Goal: Task Accomplishment & Management: Manage account settings

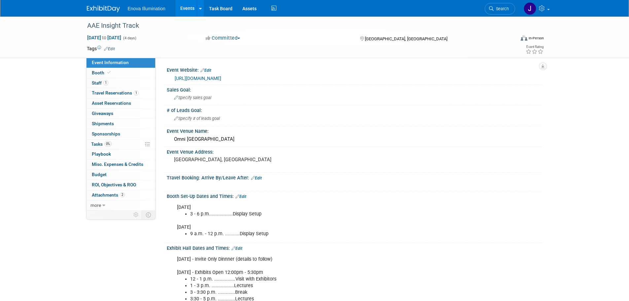
click at [491, 9] on icon at bounding box center [491, 8] width 5 height 5
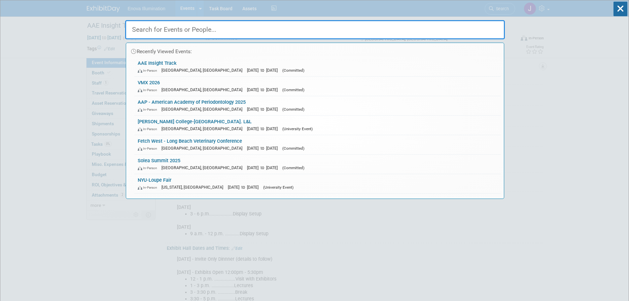
click at [469, 26] on input "text" at bounding box center [315, 29] width 380 height 19
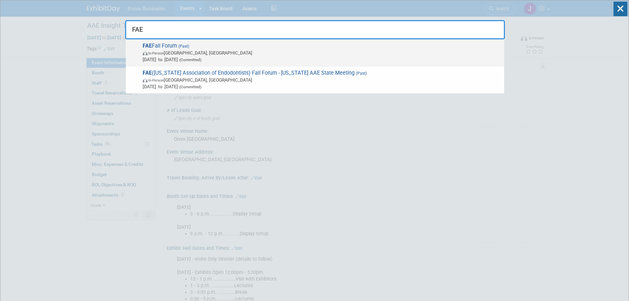
type input "FAE"
click at [183, 55] on span "In-Person Orlando, FL" at bounding box center [322, 53] width 358 height 7
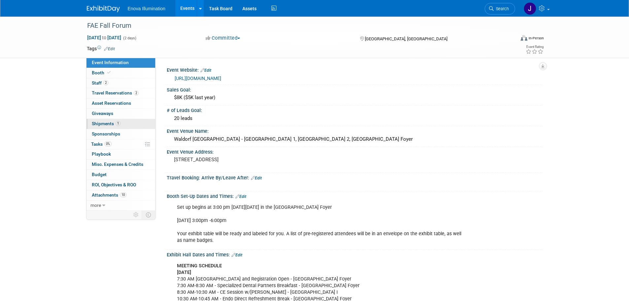
click at [101, 124] on span "Shipments 1" at bounding box center [106, 123] width 29 height 5
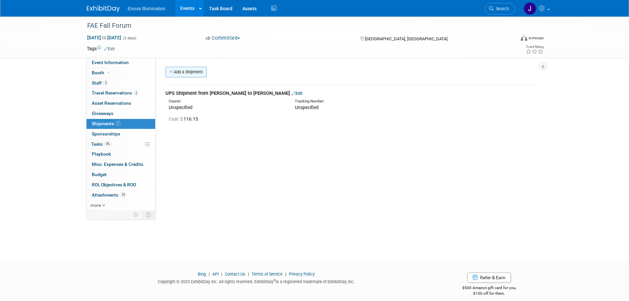
click at [198, 75] on link "Add a Shipment" at bounding box center [185, 72] width 41 height 11
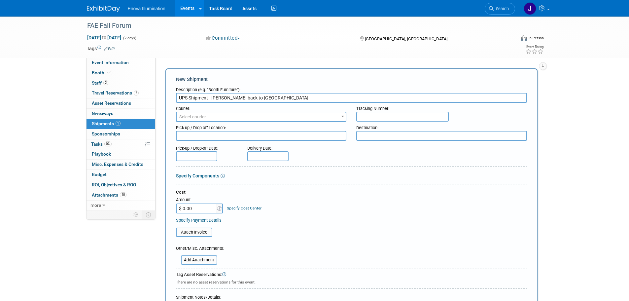
type input "UPS Shipment - Coley back to Enova"
click at [196, 214] on div "Cost: Amount $ 0.00 Specify Cost Center Cost Center -- Not Specified --" at bounding box center [351, 206] width 351 height 34
click at [196, 210] on input "$ 0.00" at bounding box center [196, 208] width 41 height 10
type input "$ 25.50"
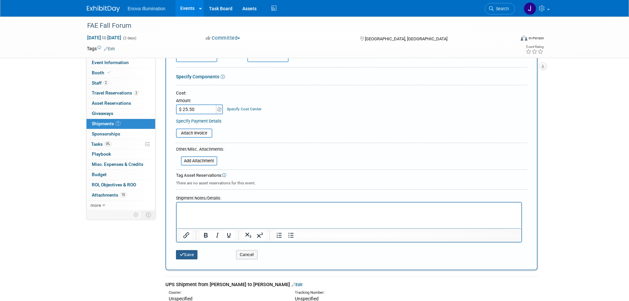
click at [190, 255] on button "Save" at bounding box center [187, 254] width 22 height 9
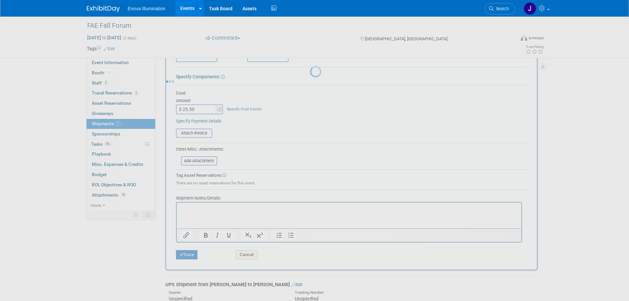
scroll to position [7, 0]
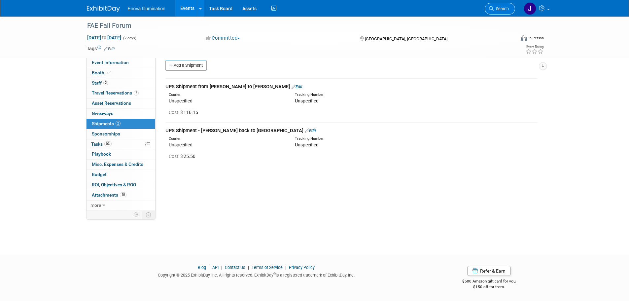
click at [503, 6] on link "Search" at bounding box center [500, 9] width 30 height 12
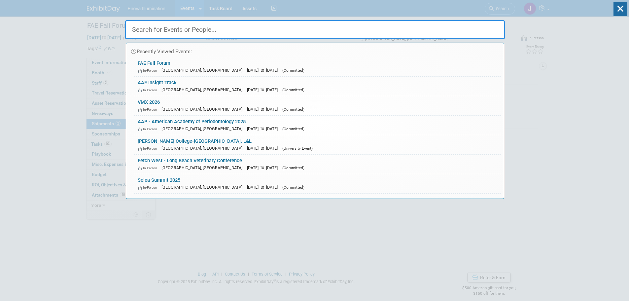
click at [485, 26] on input "text" at bounding box center [315, 29] width 380 height 19
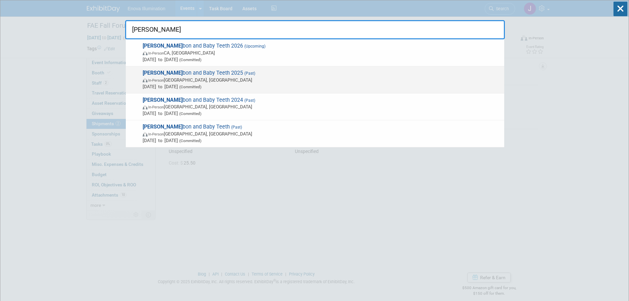
type input "bour"
click at [165, 76] on span "Bour bon and Baby Teeth 2025 (Past) In-Person Louisville, KY Sep 18, 2025 to Se…" at bounding box center [321, 80] width 360 height 20
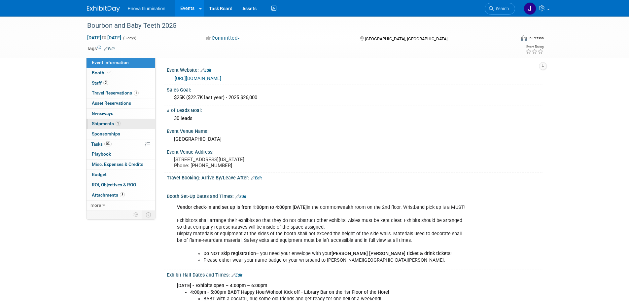
click at [106, 121] on link "1 Shipments 1" at bounding box center [120, 124] width 69 height 10
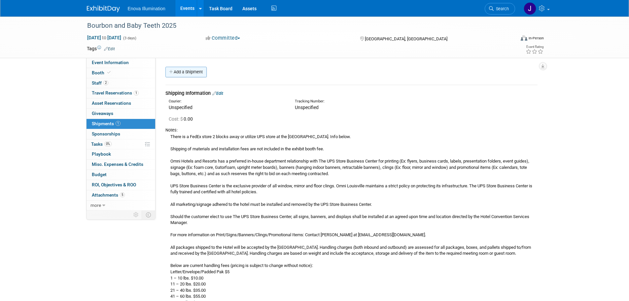
click at [187, 73] on link "Add a Shipment" at bounding box center [185, 72] width 41 height 11
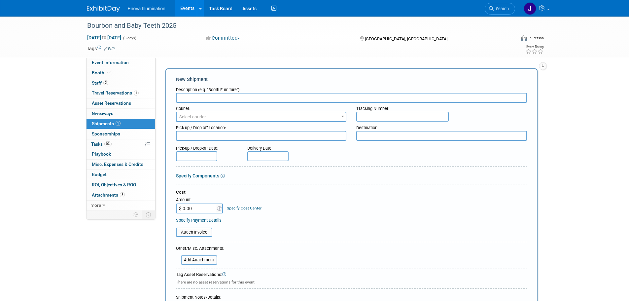
click at [205, 97] on input "text" at bounding box center [351, 98] width 351 height 10
type input "UPS - Joe W. return to Enova"
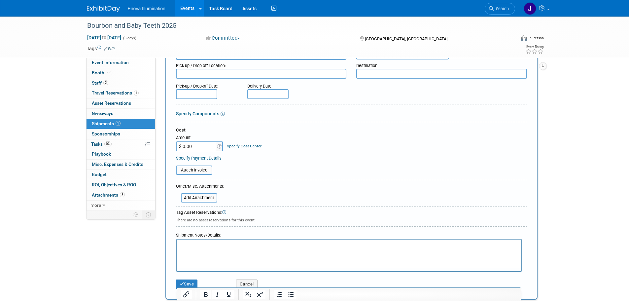
scroll to position [66, 0]
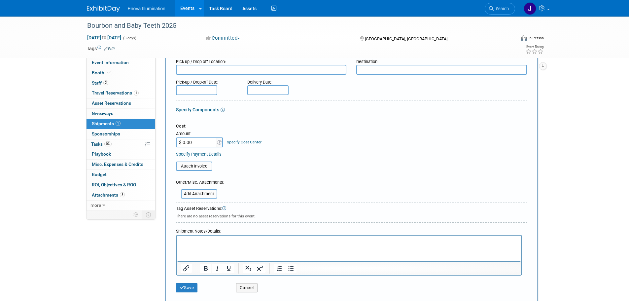
click at [199, 144] on input "$ 0.00" at bounding box center [196, 142] width 41 height 10
type input "$ 16.06"
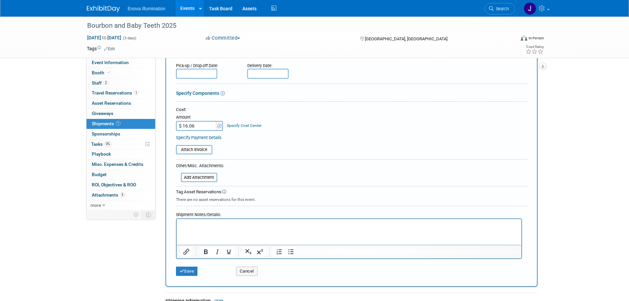
scroll to position [99, 0]
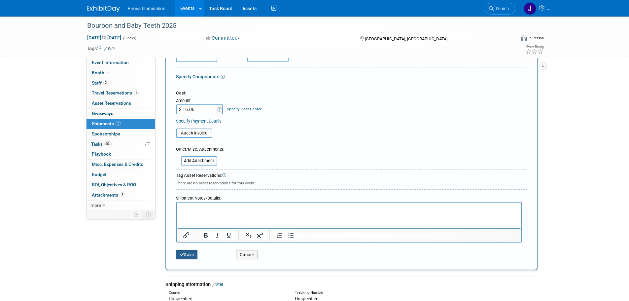
click at [186, 255] on button "Save" at bounding box center [187, 254] width 22 height 9
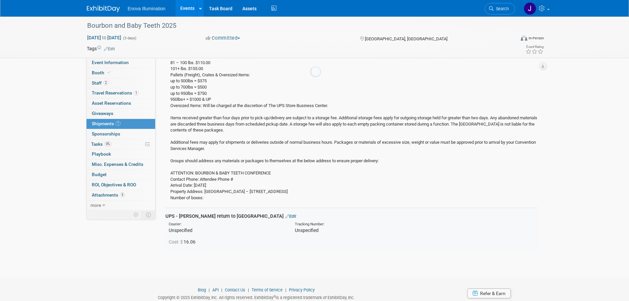
scroll to position [275, 0]
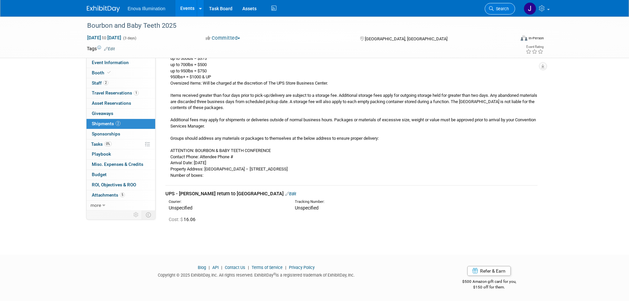
click at [501, 7] on span "Search" at bounding box center [501, 8] width 15 height 5
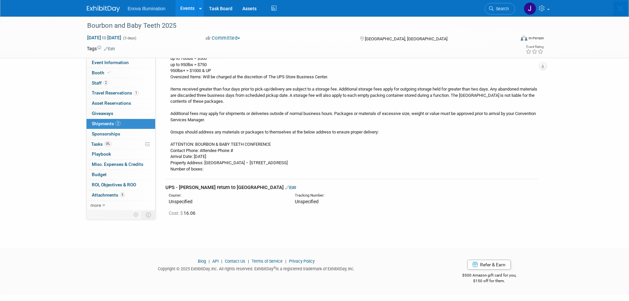
scroll to position [0, 0]
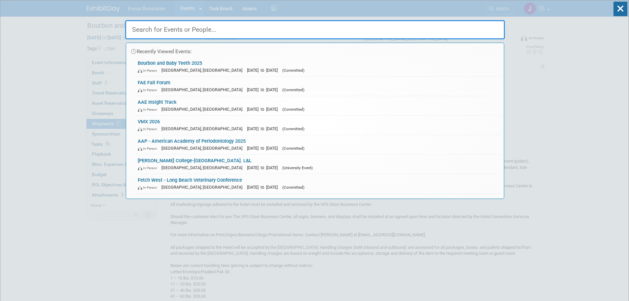
click at [450, 27] on input "text" at bounding box center [315, 29] width 380 height 19
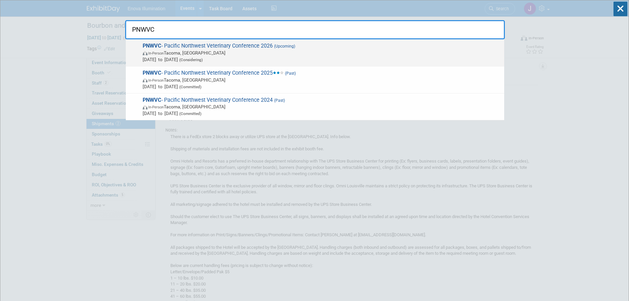
type input "PNWVC"
click at [185, 54] on span "In-Person Tacoma, WA" at bounding box center [322, 53] width 358 height 7
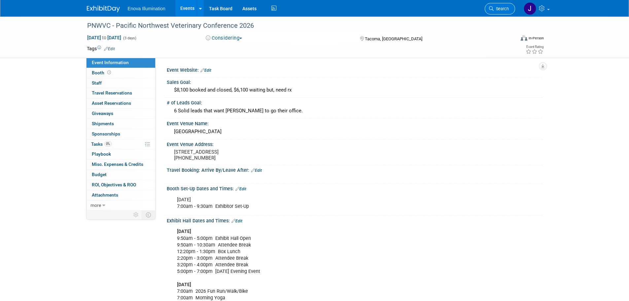
click at [501, 8] on span "Search" at bounding box center [501, 8] width 15 height 5
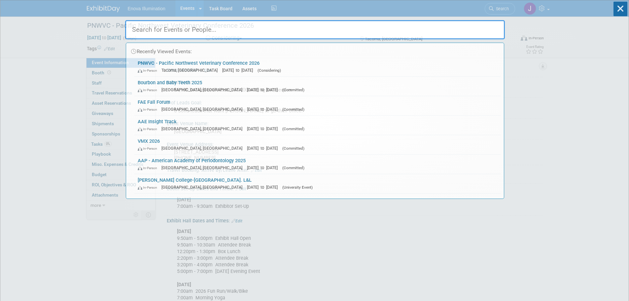
click at [427, 30] on input "text" at bounding box center [315, 29] width 380 height 19
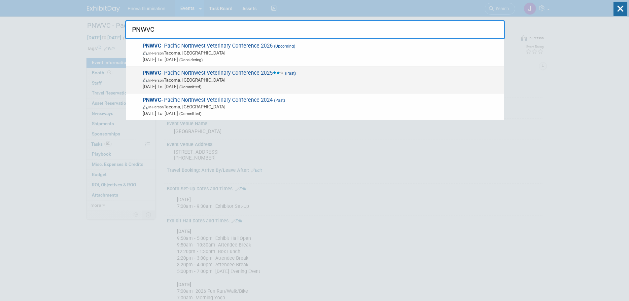
type input "PNWVC"
click at [194, 75] on span "PNWVC - Pacific Northwest Veterinary Conference 2025 (Past) In-Person Tacoma, W…" at bounding box center [321, 80] width 360 height 20
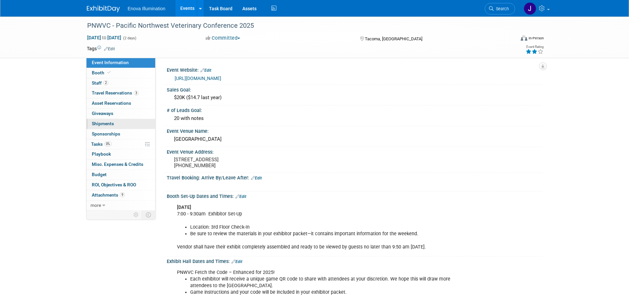
click at [107, 121] on span "Shipments 0" at bounding box center [103, 123] width 22 height 5
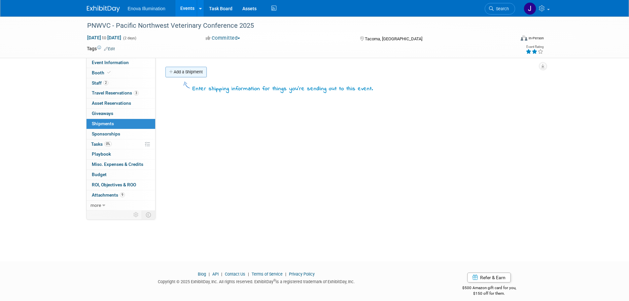
click at [199, 75] on link "Add a Shipment" at bounding box center [185, 72] width 41 height 11
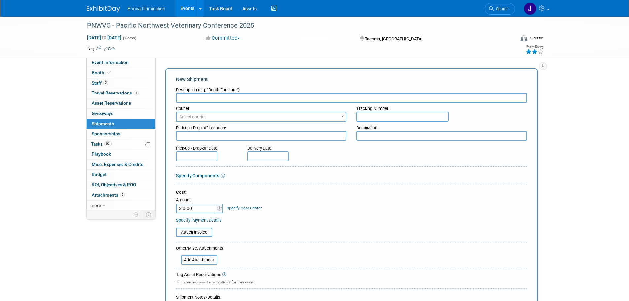
click at [199, 98] on input "text" at bounding box center [351, 98] width 351 height 10
type input "UPS - AAOMS to PNWVC"
click at [195, 207] on input "$ 0.00" at bounding box center [196, 208] width 41 height 10
type input "$ 160.26"
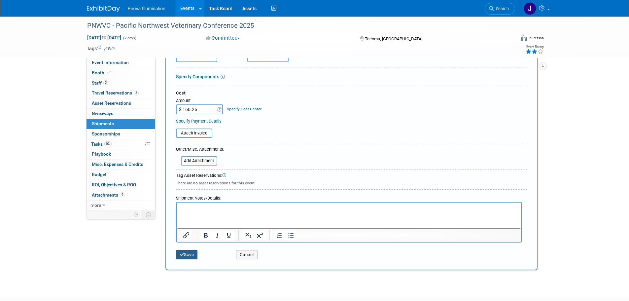
click at [191, 255] on button "Save" at bounding box center [187, 254] width 22 height 9
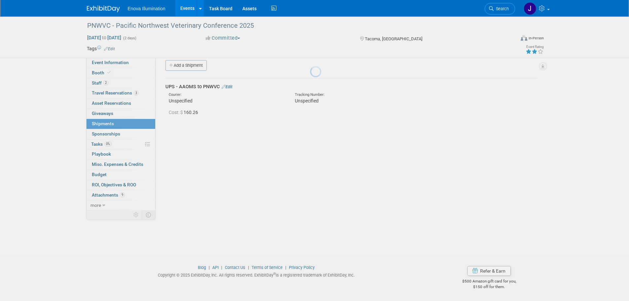
scroll to position [7, 0]
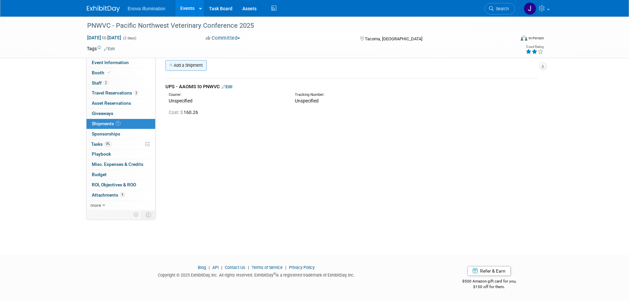
click at [178, 65] on link "Add a Shipment" at bounding box center [185, 65] width 41 height 11
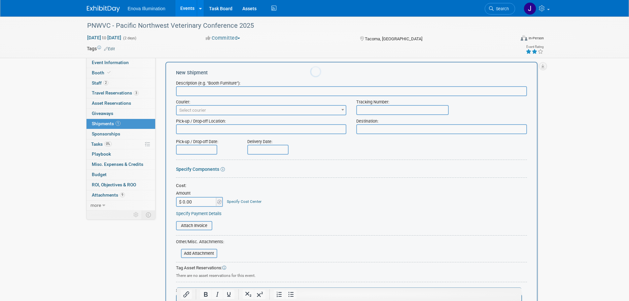
scroll to position [0, 0]
click at [186, 93] on input "text" at bounding box center [351, 91] width 351 height 10
type input "UPS - Adjustment AAOMS to PNWVC"
click at [197, 200] on input "$ 0.00" at bounding box center [196, 202] width 41 height 10
type input "$ 109.24"
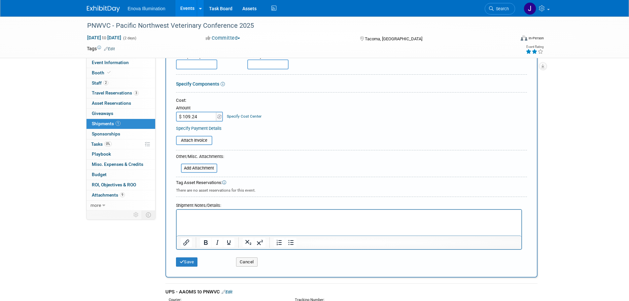
scroll to position [106, 0]
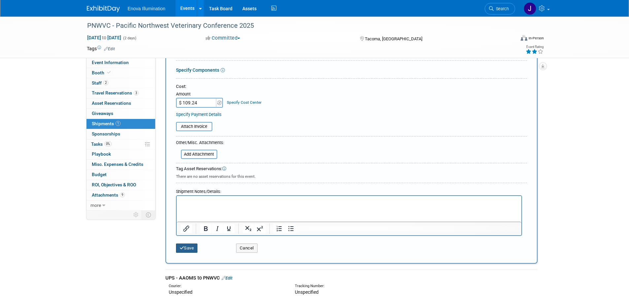
click at [185, 247] on button "Save" at bounding box center [187, 247] width 22 height 9
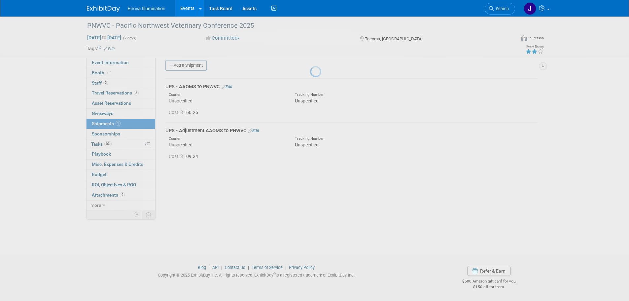
scroll to position [7, 0]
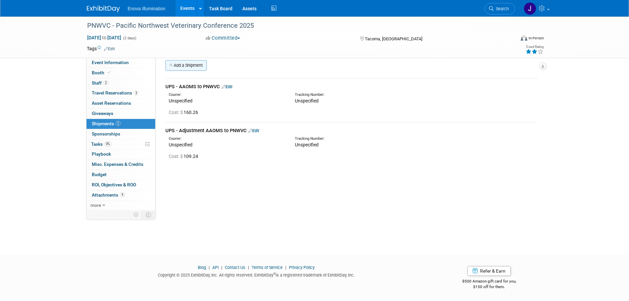
click at [181, 65] on link "Add a Shipment" at bounding box center [185, 65] width 41 height 11
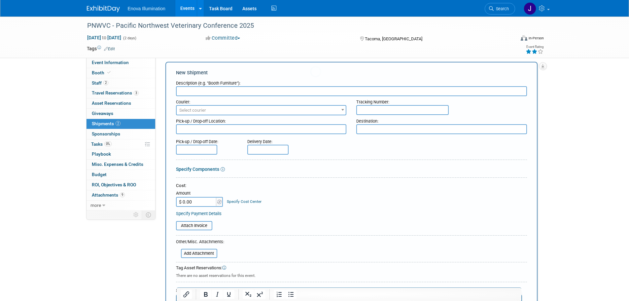
scroll to position [0, 0]
click at [185, 89] on input "text" at bounding box center [351, 91] width 351 height 10
type input "UPS - PNWVC to Enova"
click at [198, 199] on input "$ 0.00" at bounding box center [196, 202] width 41 height 10
type input "$ 35.36"
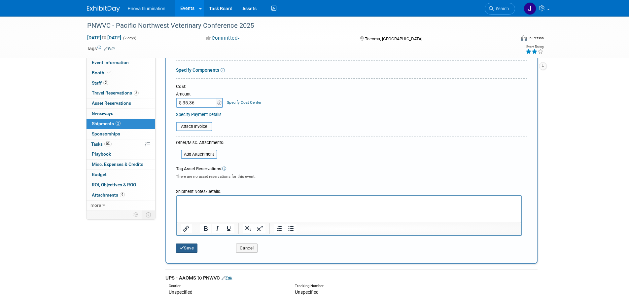
click at [187, 245] on button "Save" at bounding box center [187, 247] width 22 height 9
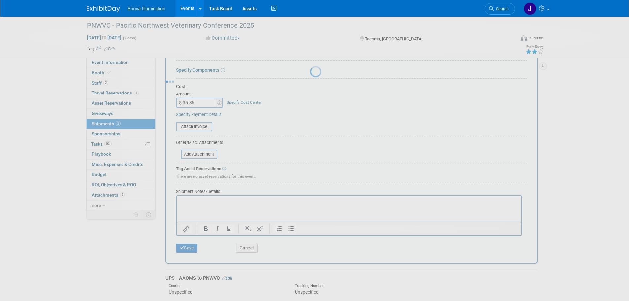
scroll to position [7, 0]
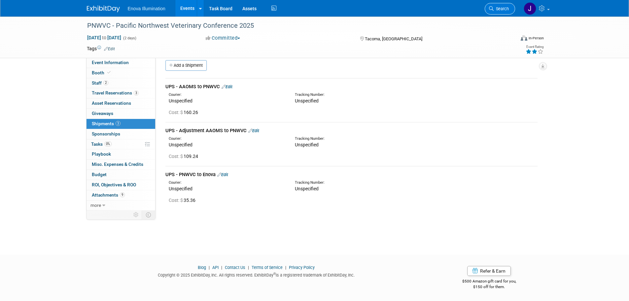
click at [500, 7] on span "Search" at bounding box center [501, 8] width 15 height 5
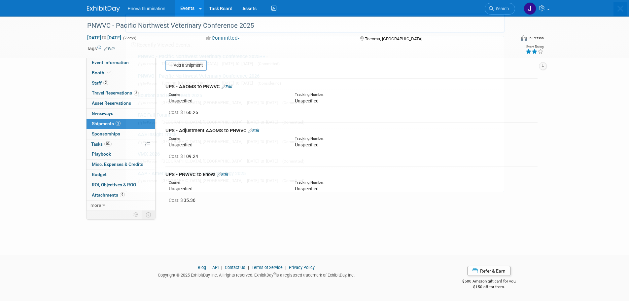
scroll to position [0, 0]
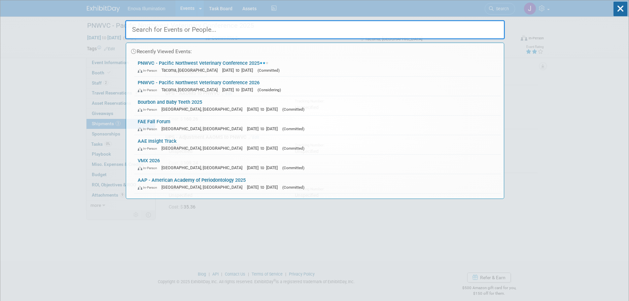
click at [460, 24] on input "text" at bounding box center [315, 29] width 380 height 19
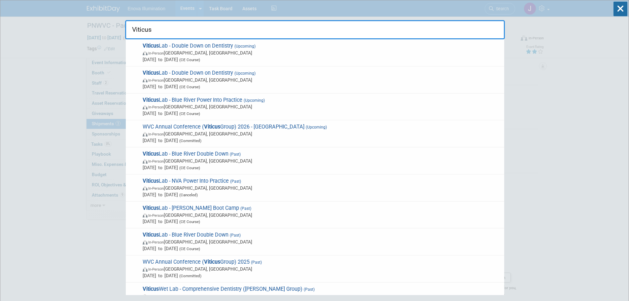
type input "Viticus"
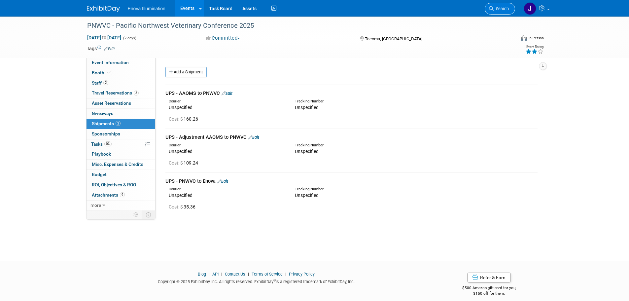
click at [506, 6] on link "Search" at bounding box center [500, 9] width 30 height 12
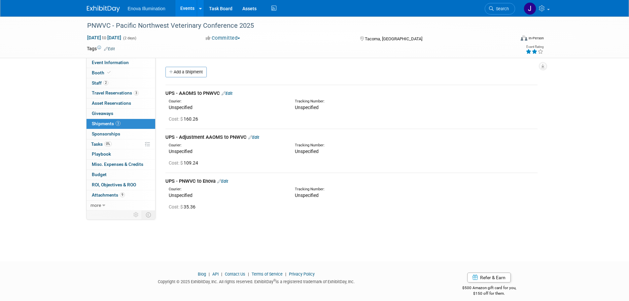
click at [92, 11] on img at bounding box center [103, 9] width 33 height 7
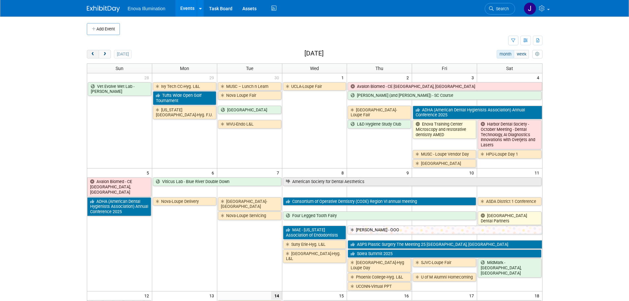
click at [92, 55] on span "prev" at bounding box center [92, 54] width 5 height 4
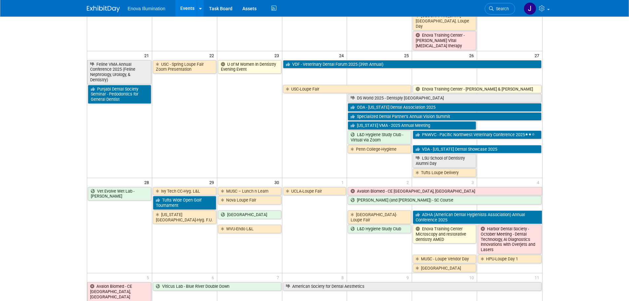
scroll to position [462, 0]
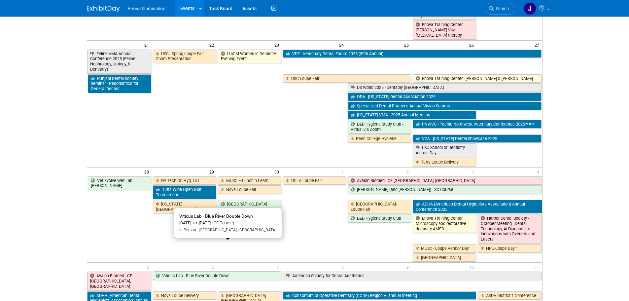
click at [192, 271] on link "Viticus Lab - Blue River Double Down" at bounding box center [217, 275] width 128 height 9
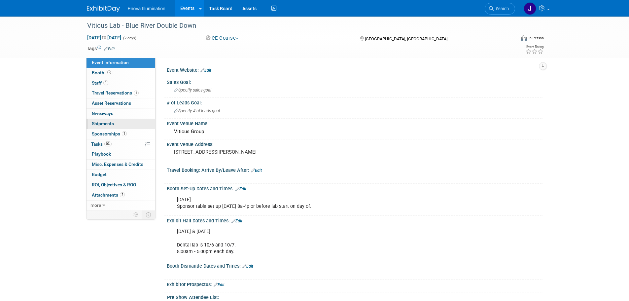
click at [98, 126] on link "0 Shipments 0" at bounding box center [120, 124] width 69 height 10
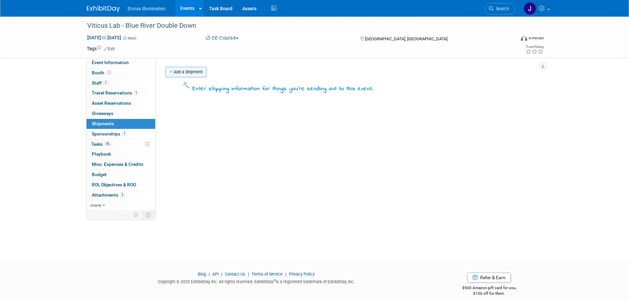
click at [190, 72] on link "Add a Shipment" at bounding box center [185, 72] width 41 height 11
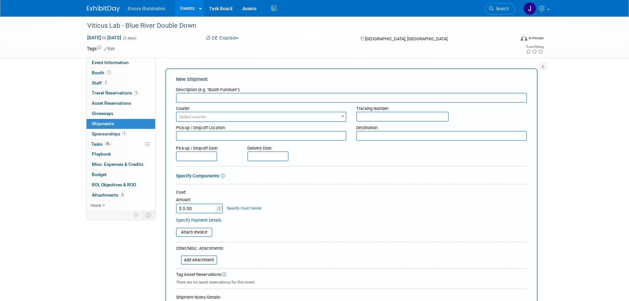
click at [194, 94] on input "text" at bounding box center [351, 98] width 351 height 10
type input "UPS - VDF to Viticus"
click at [194, 209] on input "$ 0.00" at bounding box center [196, 208] width 41 height 10
type input "$ 102.74"
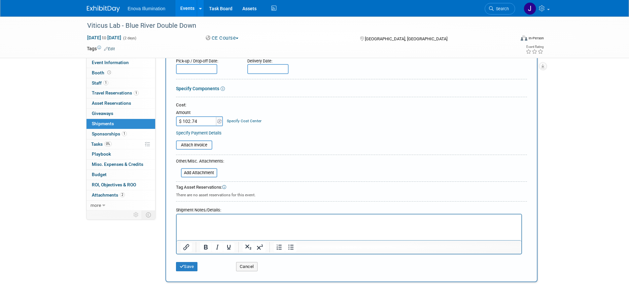
scroll to position [99, 0]
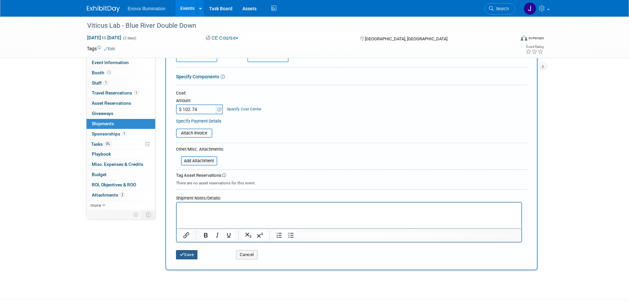
click at [189, 253] on button "Save" at bounding box center [187, 254] width 22 height 9
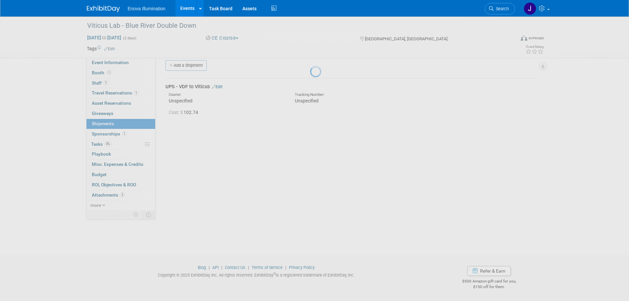
scroll to position [7, 0]
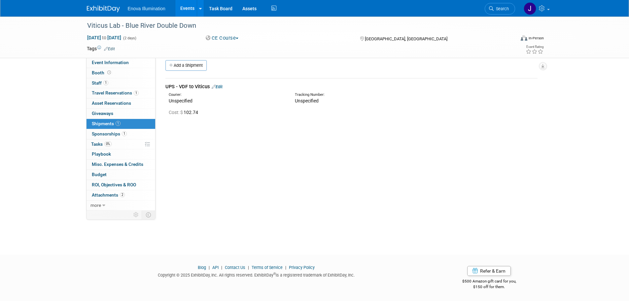
drag, startPoint x: 504, startPoint y: 9, endPoint x: 500, endPoint y: 10, distance: 5.1
click at [504, 9] on span "Search" at bounding box center [501, 8] width 15 height 5
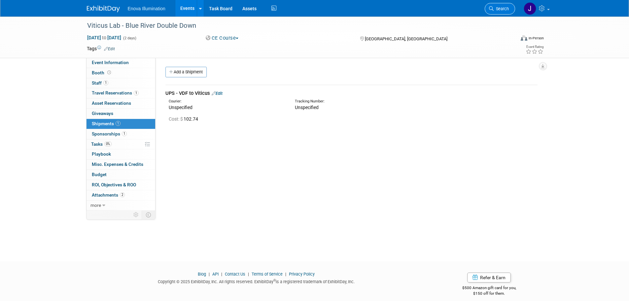
click at [513, 8] on link "Search" at bounding box center [500, 9] width 30 height 12
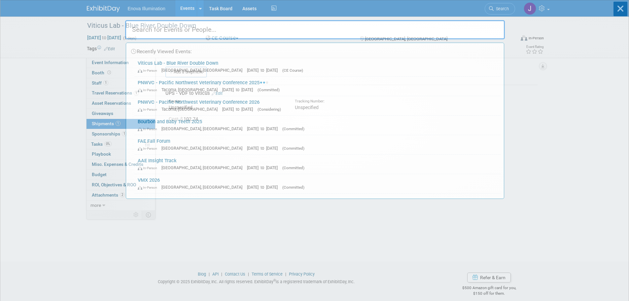
click at [441, 32] on input "text" at bounding box center [315, 29] width 380 height 19
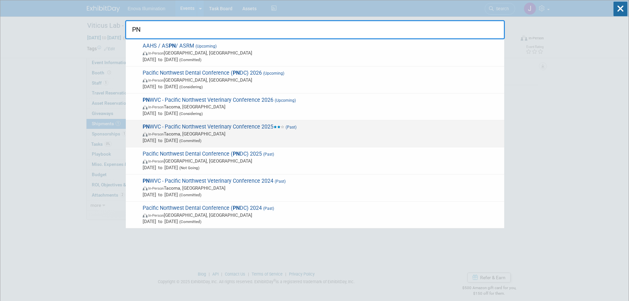
type input "PN"
click at [158, 126] on span "PN WVC - Pacific Northwest Veterinary Conference 2025 (Past) In-Person Tacoma, …" at bounding box center [321, 133] width 360 height 20
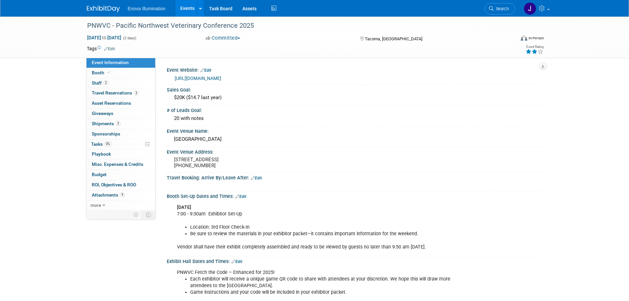
drag, startPoint x: 532, startPoint y: 48, endPoint x: 529, endPoint y: 52, distance: 4.4
click at [531, 49] on div at bounding box center [535, 51] width 18 height 7
click at [529, 52] on icon at bounding box center [529, 51] width 6 height 5
click at [105, 123] on span "Shipments 3" at bounding box center [106, 123] width 29 height 5
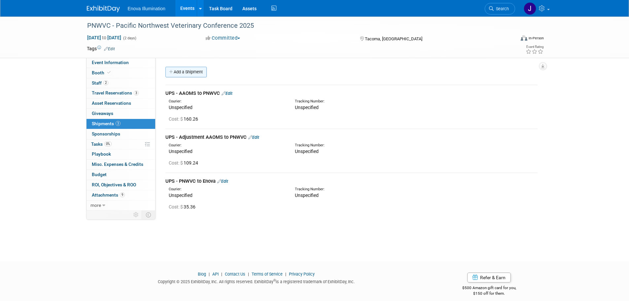
click at [189, 72] on link "Add a Shipment" at bounding box center [185, 72] width 41 height 11
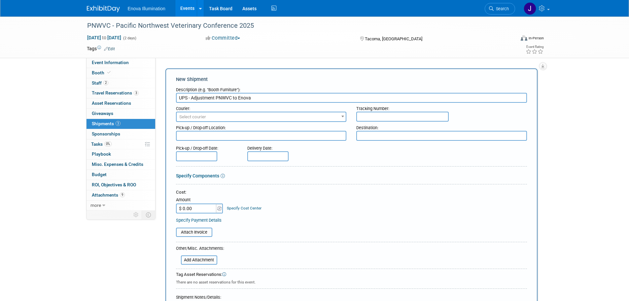
type input "UPS - Adjustment PNWVC to Enova"
click at [201, 208] on input "$ 0.00" at bounding box center [196, 208] width 41 height 10
type input "$ 40.20"
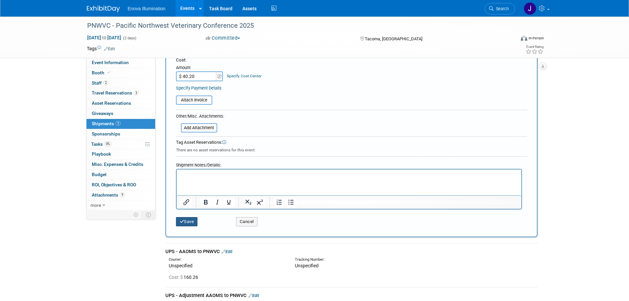
click at [186, 221] on button "Save" at bounding box center [187, 221] width 22 height 9
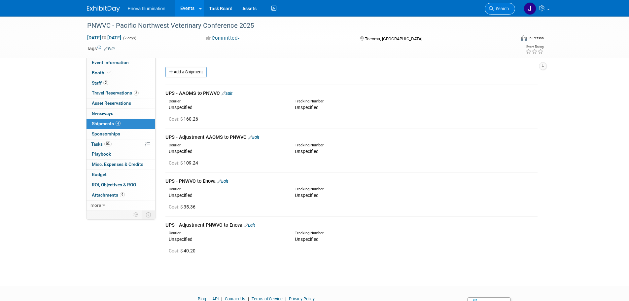
click at [505, 11] on span "Search" at bounding box center [501, 8] width 15 height 5
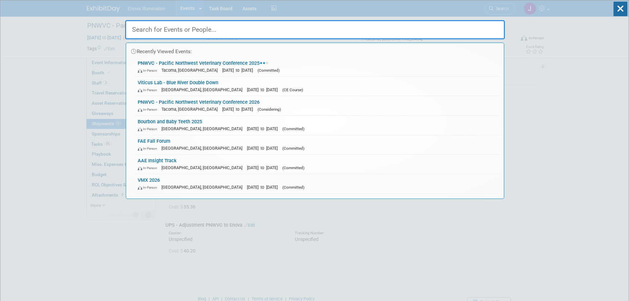
click at [280, 33] on input "text" at bounding box center [315, 29] width 380 height 19
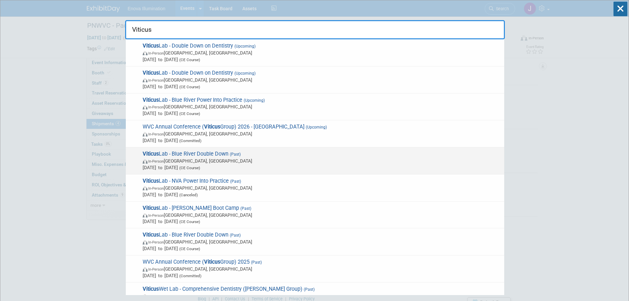
type input "Viticus"
click at [175, 158] on span "In-Person [GEOGRAPHIC_DATA], [GEOGRAPHIC_DATA]" at bounding box center [322, 160] width 358 height 7
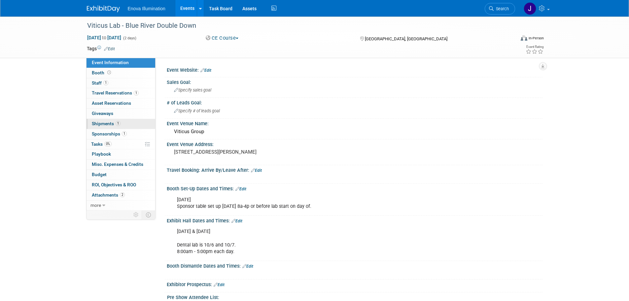
click at [104, 124] on span "Shipments 1" at bounding box center [106, 123] width 29 height 5
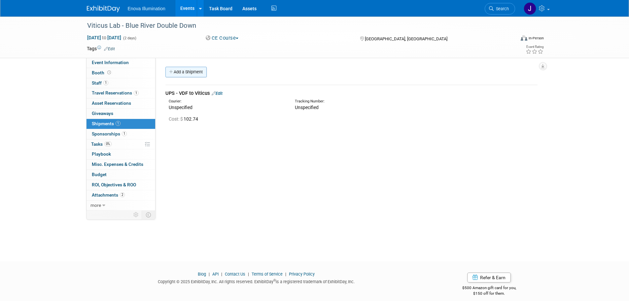
click at [191, 72] on link "Add a Shipment" at bounding box center [185, 72] width 41 height 11
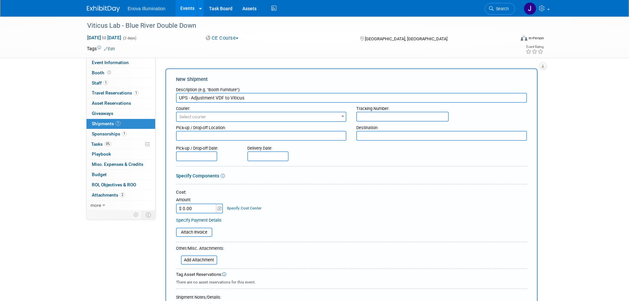
type input "UPS - Adjustment VDF to Viticus"
click at [204, 205] on input "$ 0.00" at bounding box center [196, 208] width 41 height 10
type input "$ 58.90"
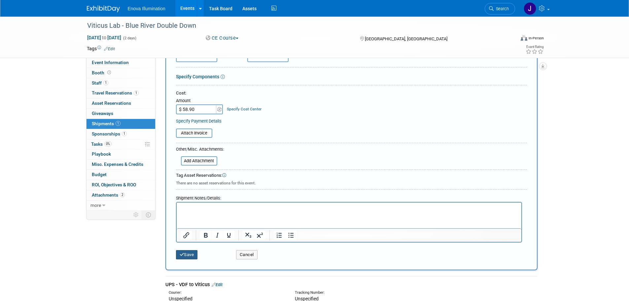
click at [189, 254] on button "Save" at bounding box center [187, 254] width 22 height 9
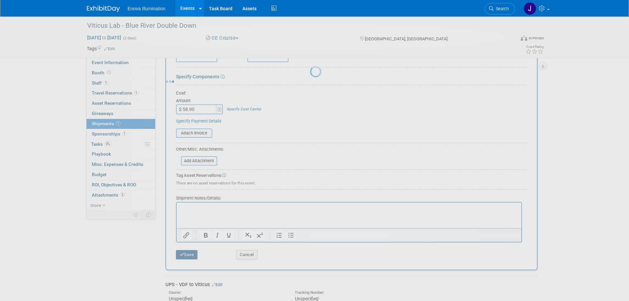
scroll to position [7, 0]
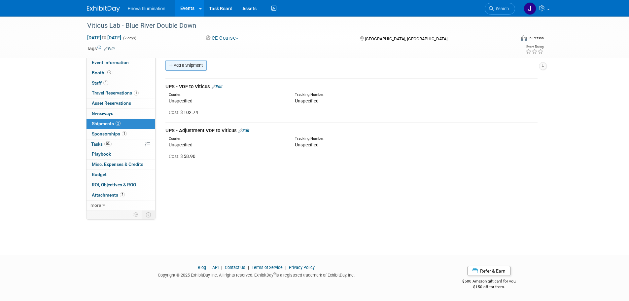
click at [187, 65] on link "Add a Shipment" at bounding box center [185, 65] width 41 height 11
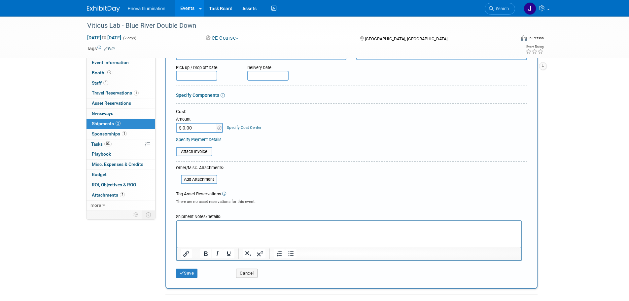
scroll to position [106, 0]
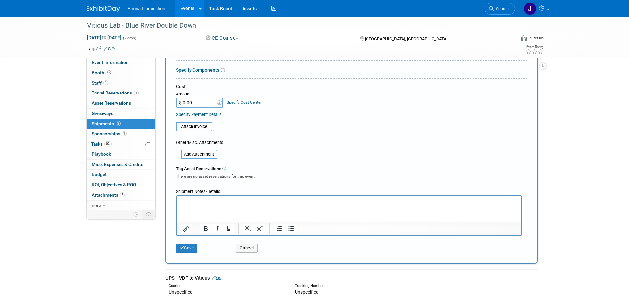
type input "UPS - Adjustment PNWVC to Enova"
click at [194, 102] on input "$ 0.00" at bounding box center [196, 103] width 41 height 10
type input "$ 10.91"
click at [191, 248] on button "Save" at bounding box center [187, 247] width 22 height 9
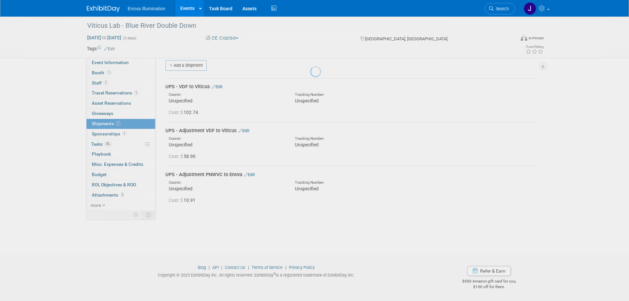
scroll to position [7, 0]
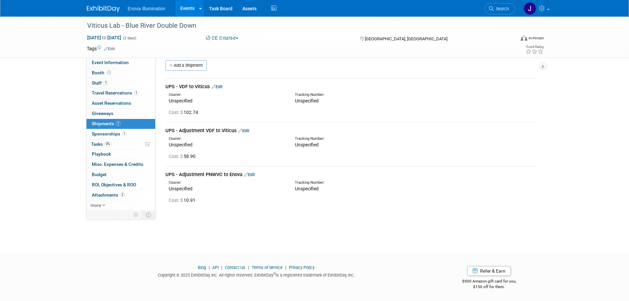
drag, startPoint x: 256, startPoint y: 174, endPoint x: 246, endPoint y: 181, distance: 12.2
click at [255, 174] on link "Edit" at bounding box center [249, 174] width 11 height 5
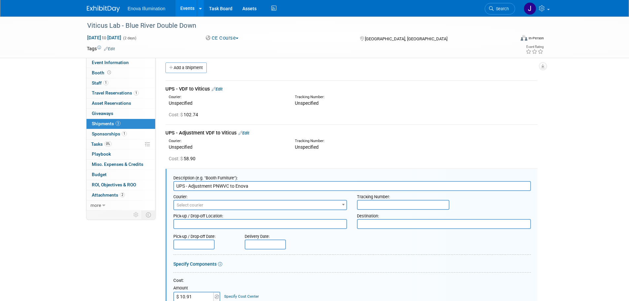
scroll to position [0, 0]
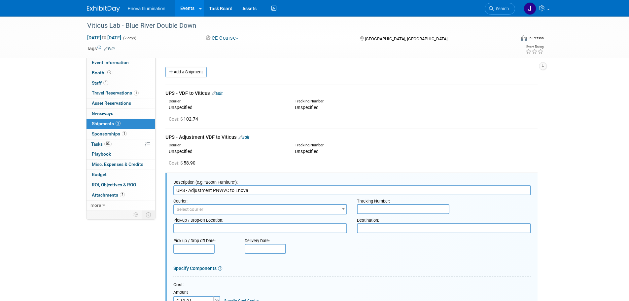
drag, startPoint x: 213, startPoint y: 190, endPoint x: 192, endPoint y: 189, distance: 20.5
click at [192, 189] on input "UPS - Adjustment PNWVC to Enova" at bounding box center [352, 190] width 358 height 10
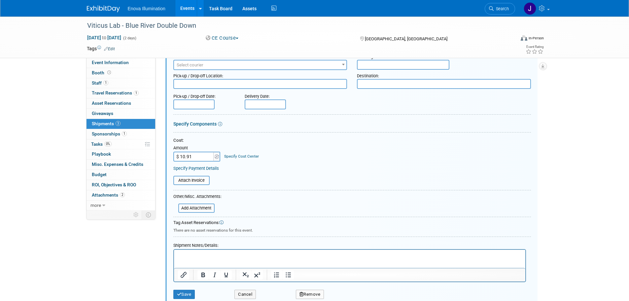
scroll to position [165, 0]
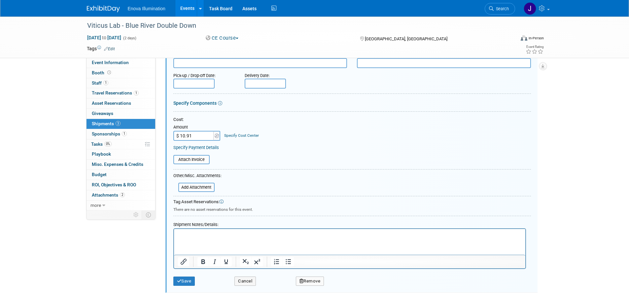
type input "UPS - PNWVC to Enova"
click at [195, 230] on html at bounding box center [349, 233] width 351 height 9
click at [189, 280] on button "Save" at bounding box center [184, 280] width 22 height 9
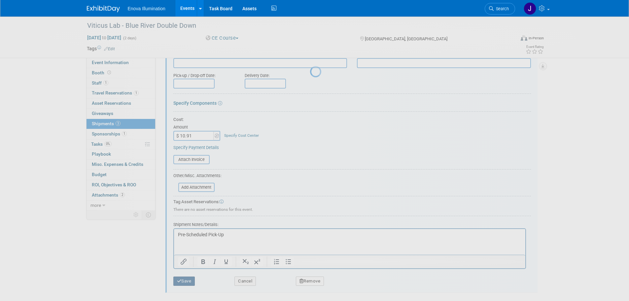
scroll to position [7, 0]
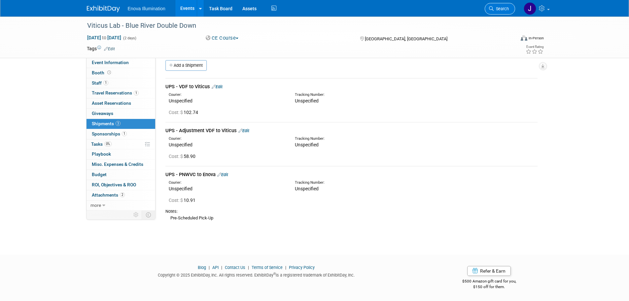
click at [504, 6] on link "Search" at bounding box center [500, 9] width 30 height 12
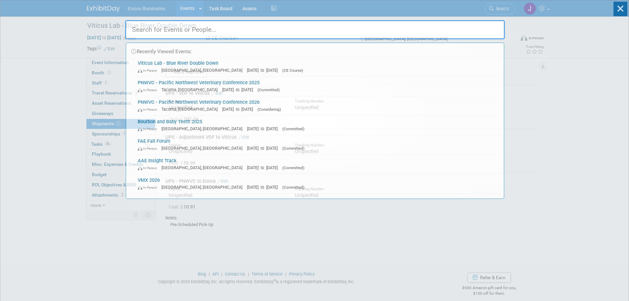
click at [416, 37] on input "text" at bounding box center [315, 29] width 380 height 19
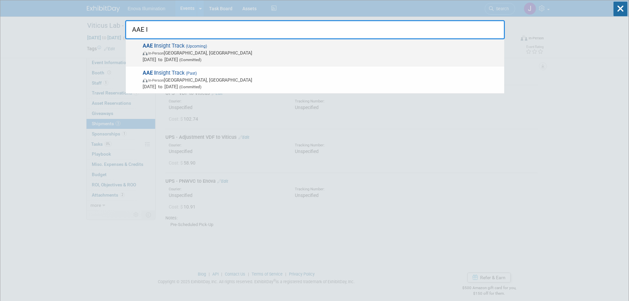
type input "AAE I"
click at [205, 45] on span "(Upcoming)" at bounding box center [196, 46] width 22 height 5
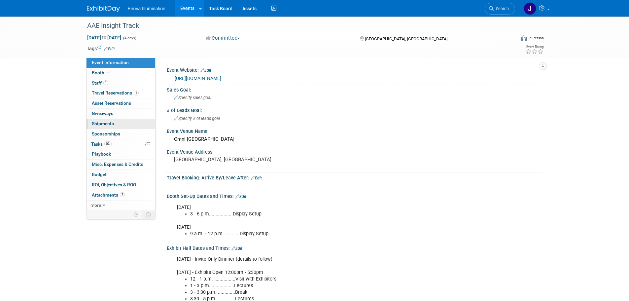
click at [108, 121] on span "Shipments 0" at bounding box center [103, 123] width 22 height 5
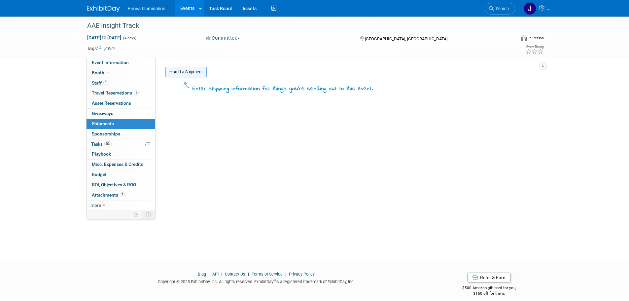
click at [196, 74] on link "Add a Shipment" at bounding box center [185, 72] width 41 height 11
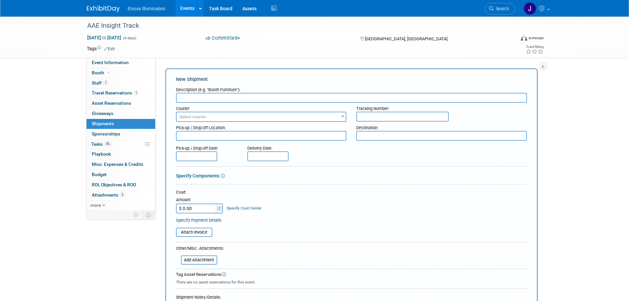
click at [202, 95] on input "text" at bounding box center [351, 98] width 351 height 10
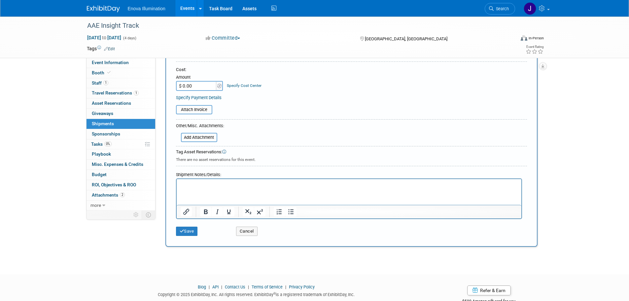
scroll to position [142, 0]
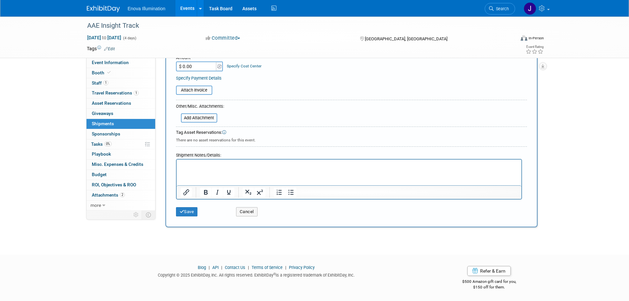
type input "Insight Track - Shipments"
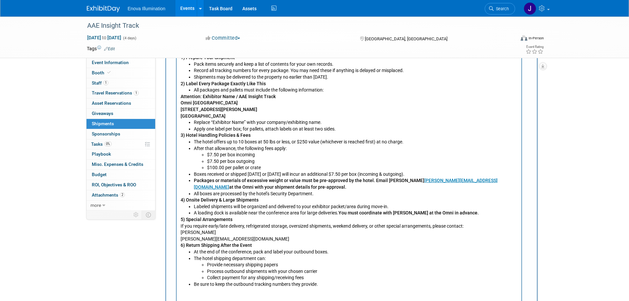
scroll to position [381, 0]
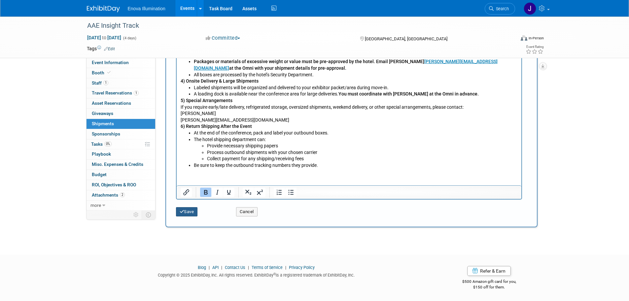
click at [193, 211] on button "Save" at bounding box center [187, 211] width 22 height 9
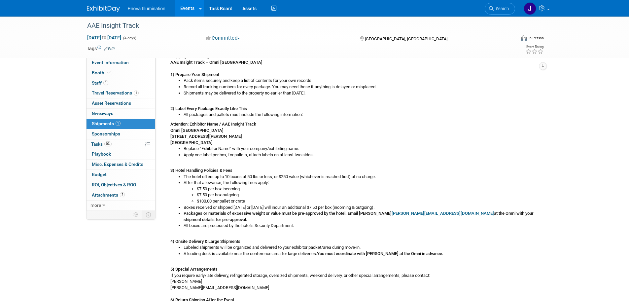
scroll to position [114, 0]
